Goal: Information Seeking & Learning: Learn about a topic

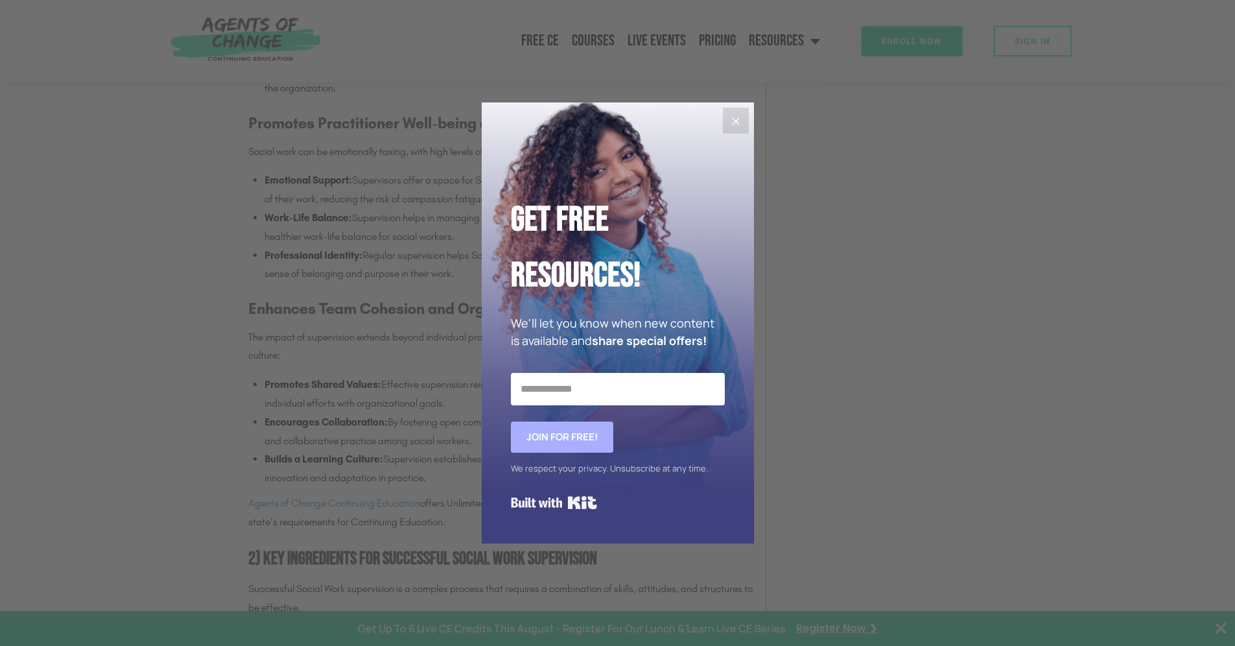
scroll to position [1361, 0]
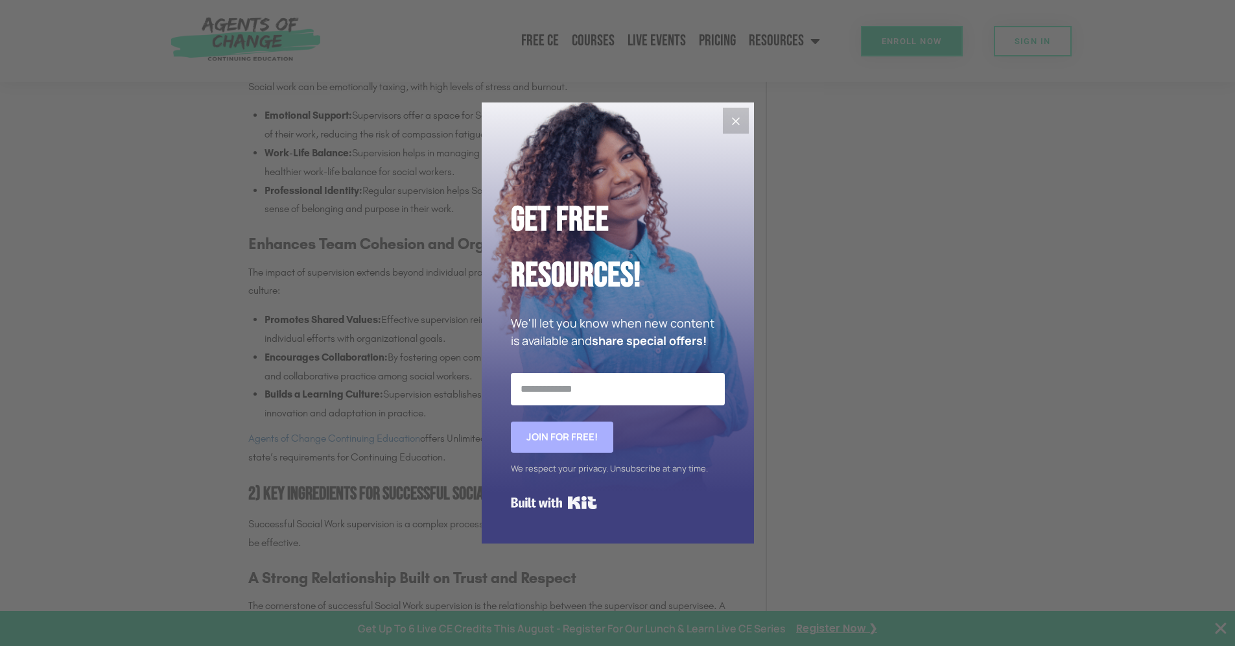
click at [391, 122] on button "Close" at bounding box center [736, 121] width 26 height 26
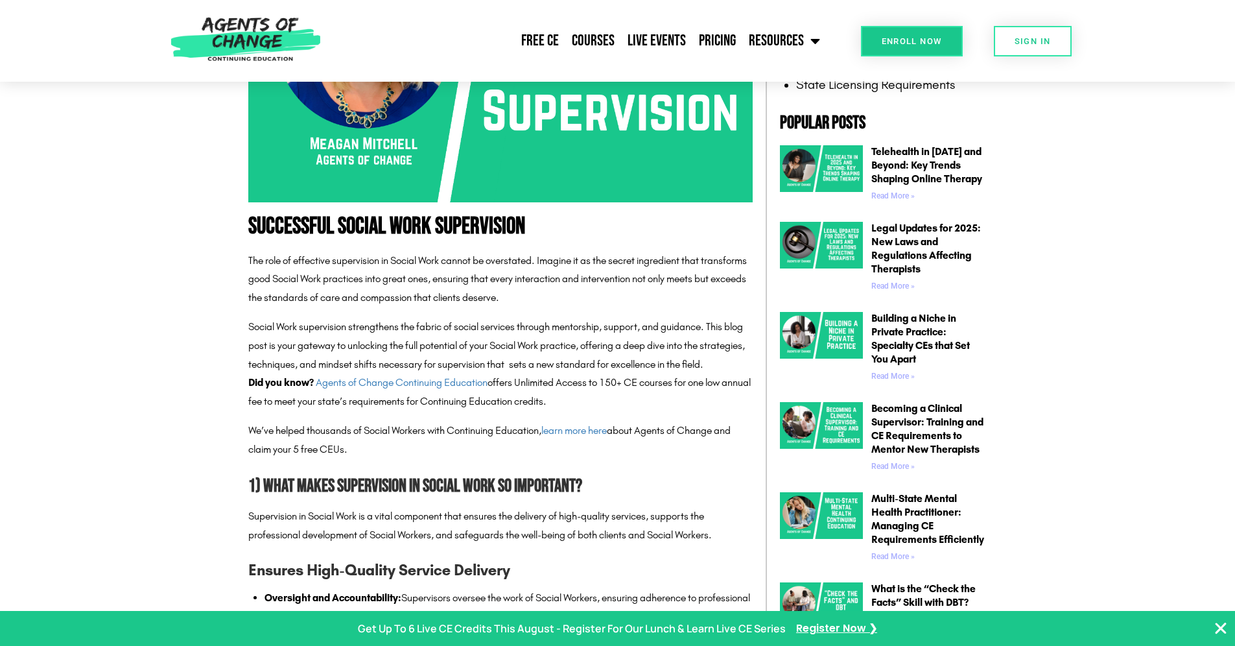
scroll to position [648, 0]
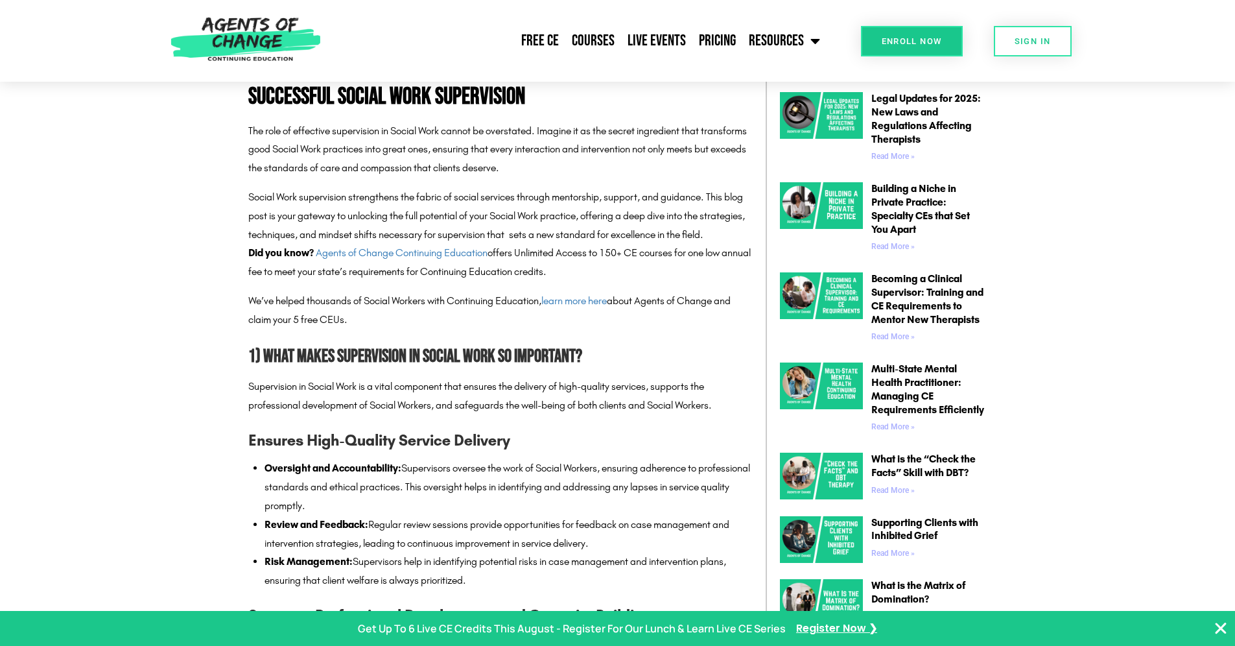
click at [391, 291] on icon "Close Banner" at bounding box center [1221, 628] width 16 height 16
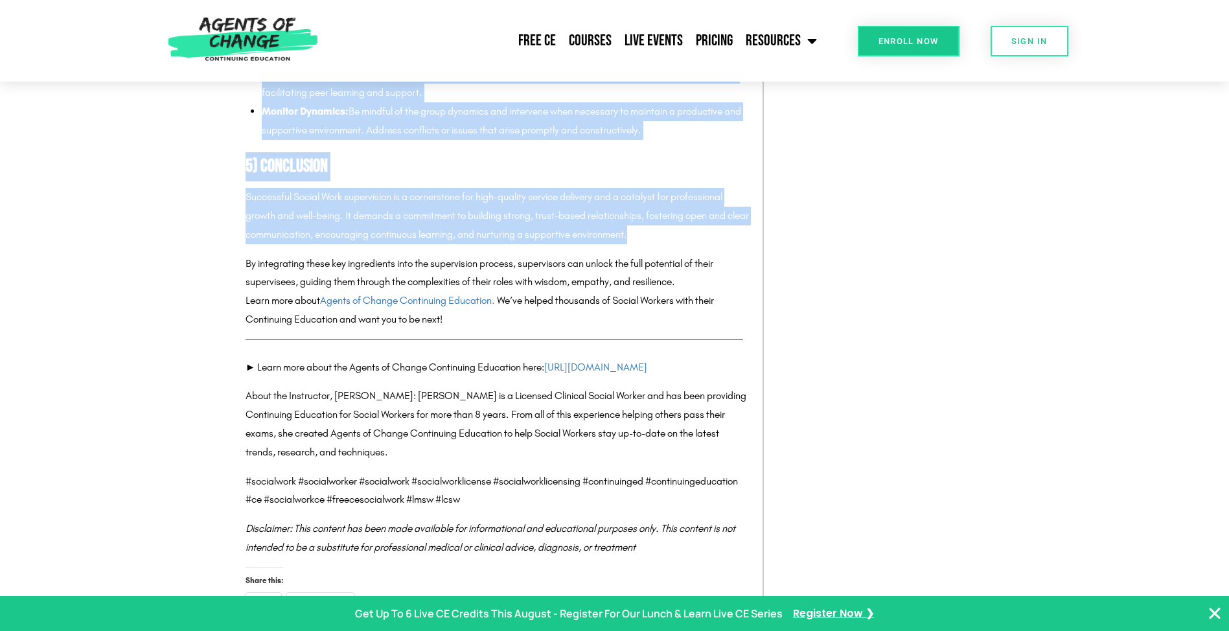
scroll to position [4342, 0]
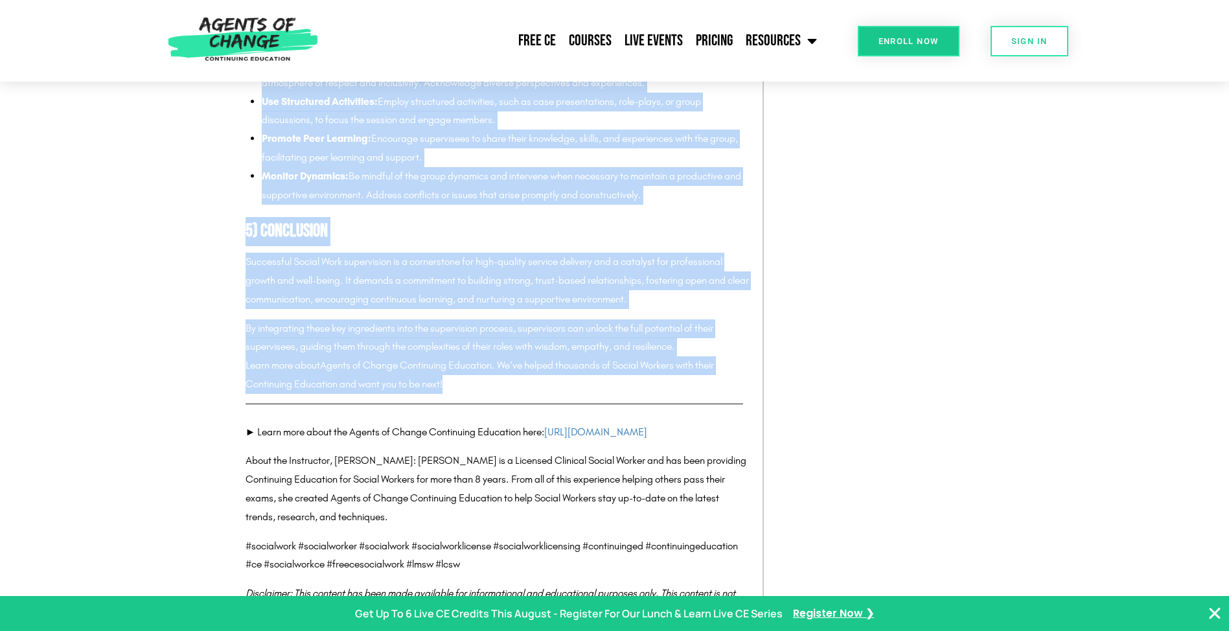
drag, startPoint x: 241, startPoint y: 215, endPoint x: 693, endPoint y: 403, distance: 489.9
copy div "Successful Social Work Supervision The role of effective supervision in Social …"
